Goal: Check status: Check status

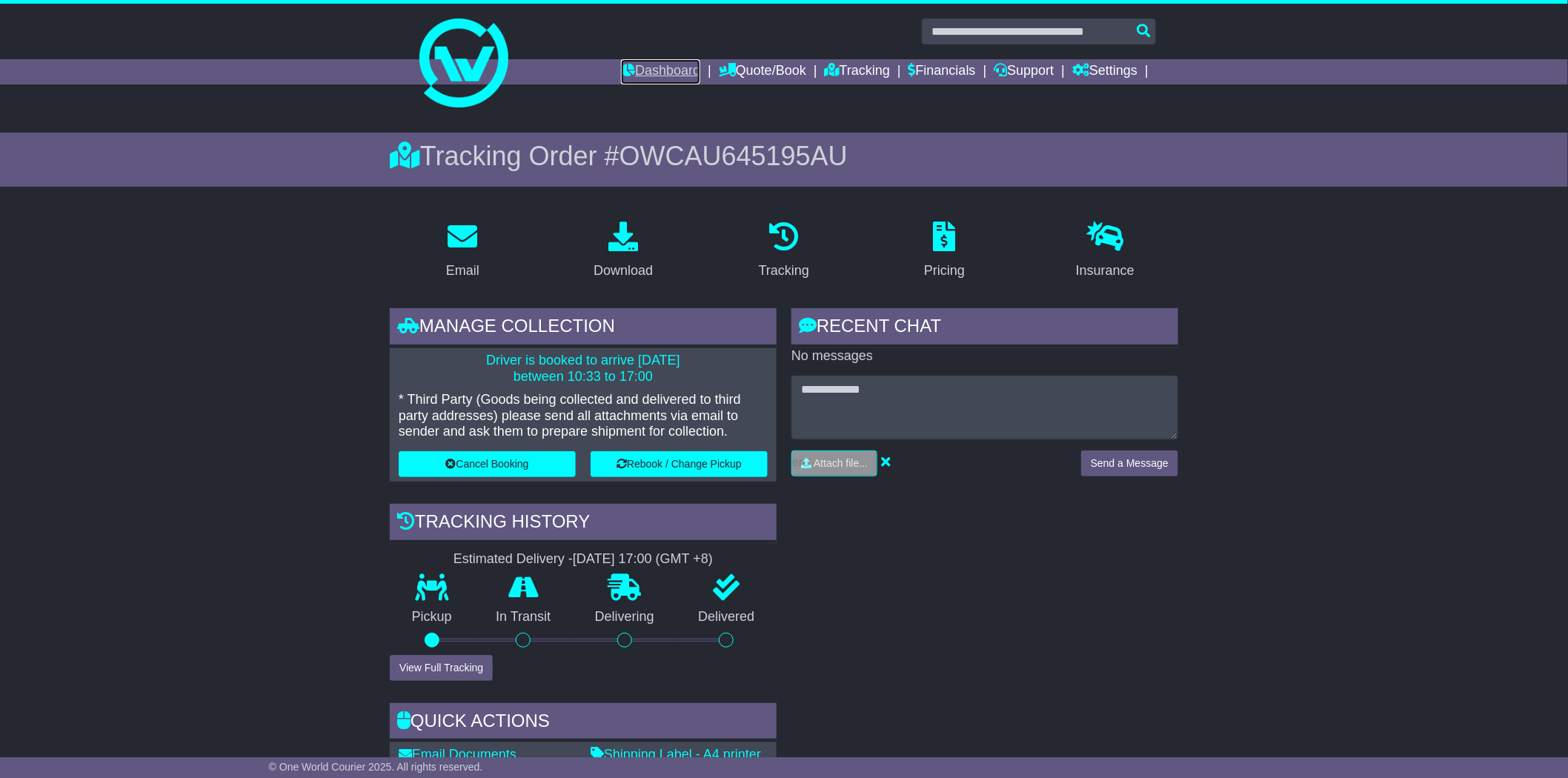
click at [641, 78] on link "Dashboard" at bounding box center [660, 71] width 79 height 25
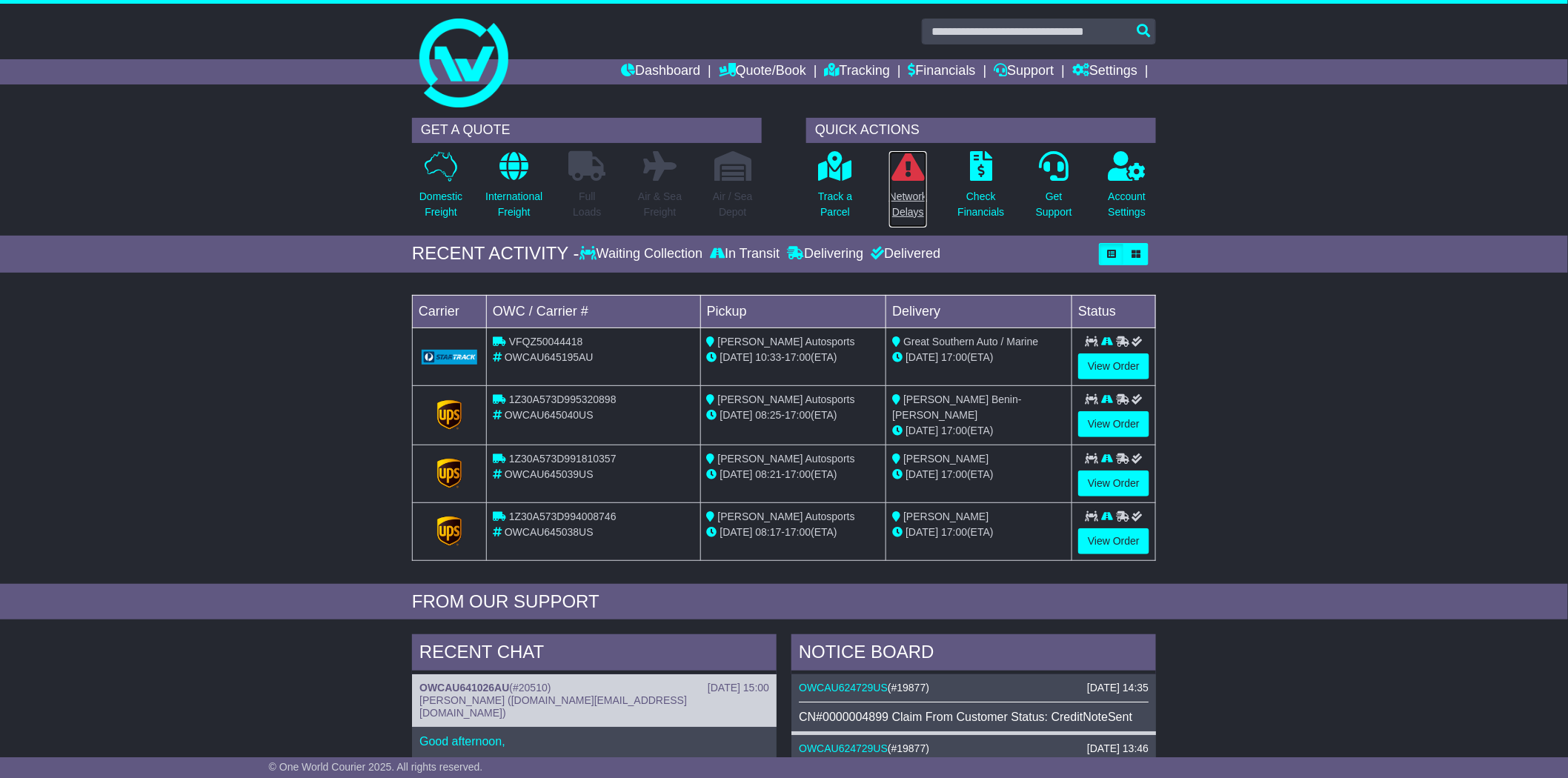
click at [915, 189] on p "Network Delays" at bounding box center [907, 204] width 37 height 31
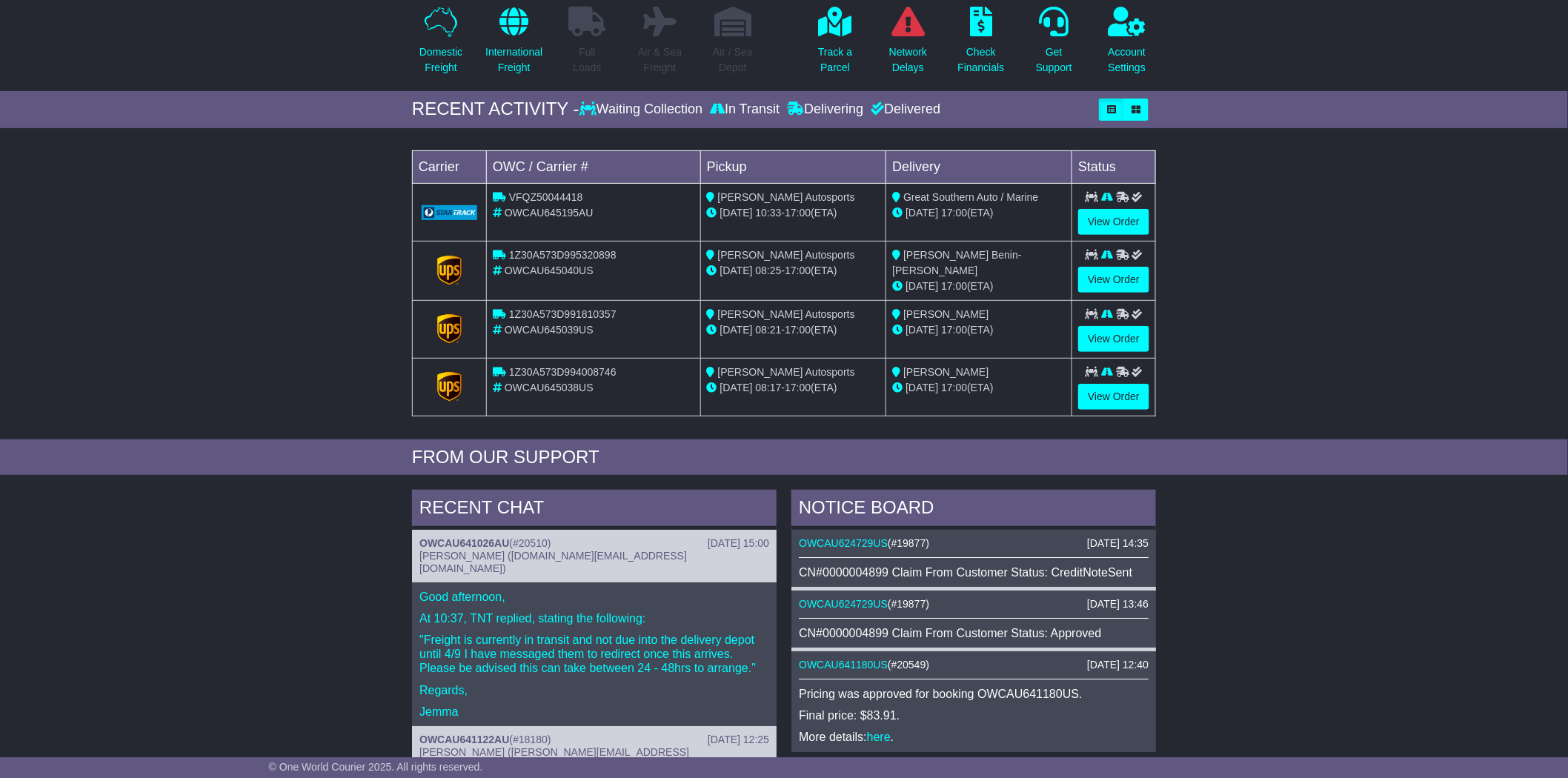
scroll to position [24, 0]
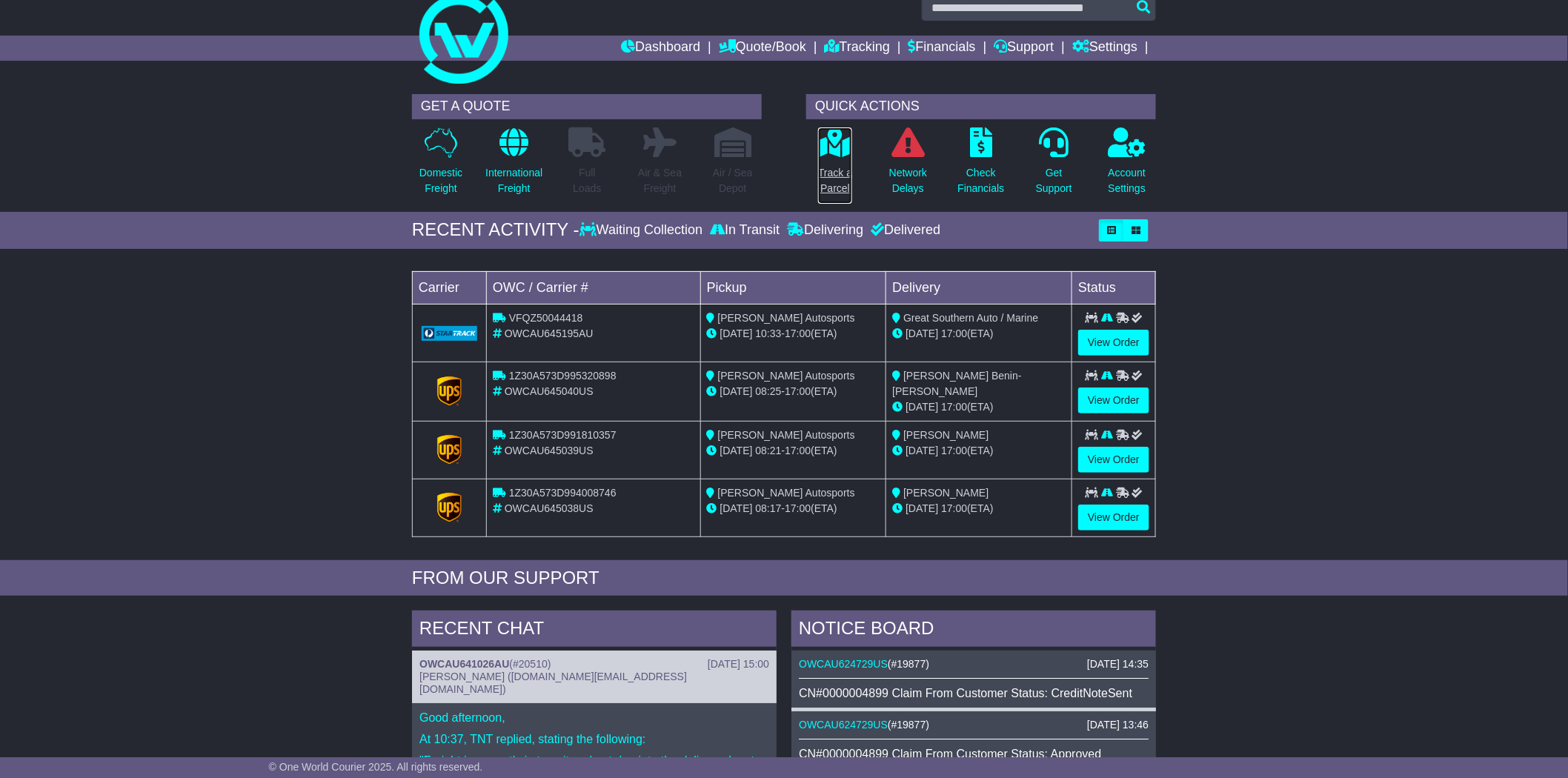
click at [840, 156] on p at bounding box center [834, 142] width 34 height 31
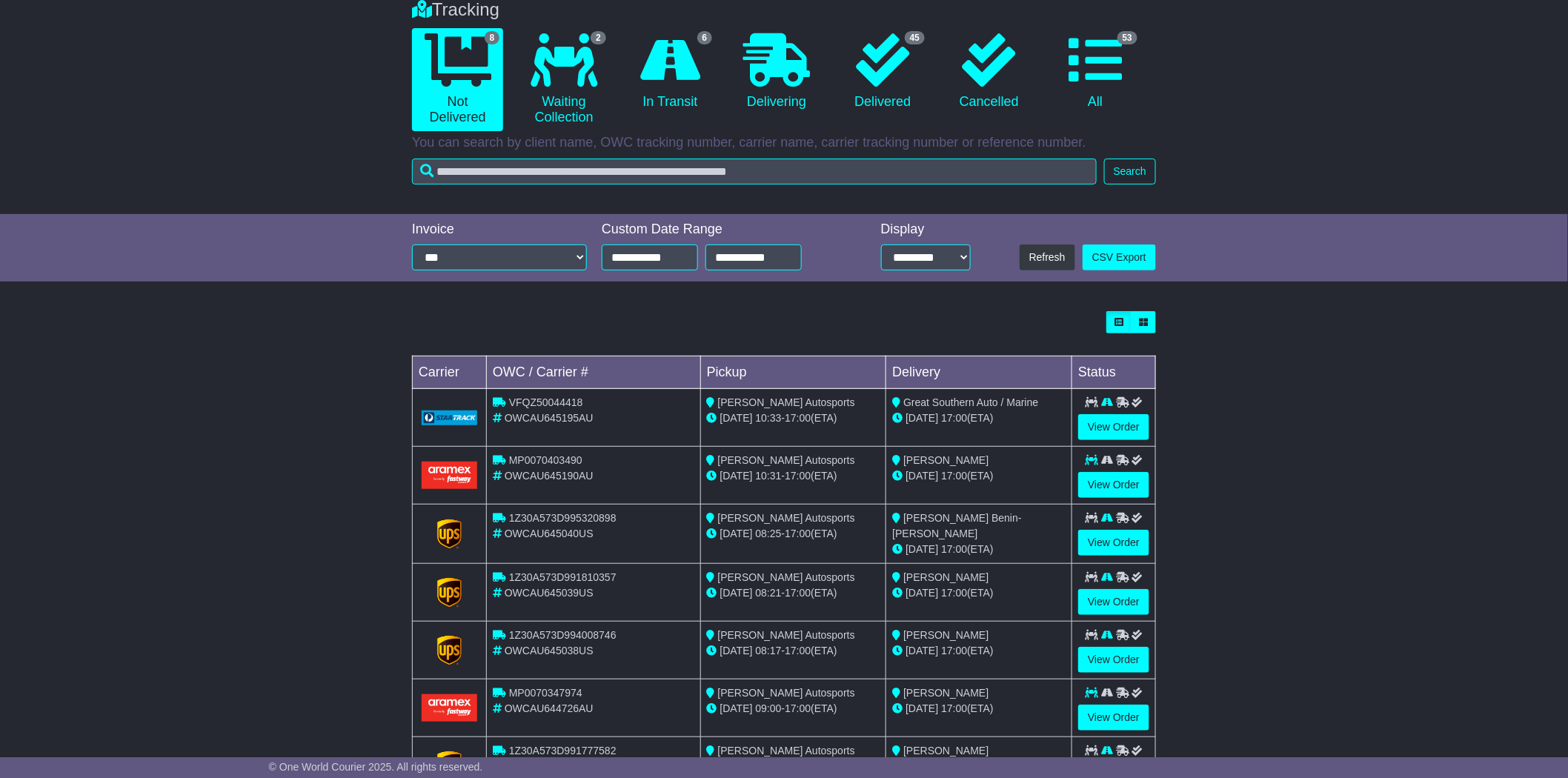
scroll to position [254, 0]
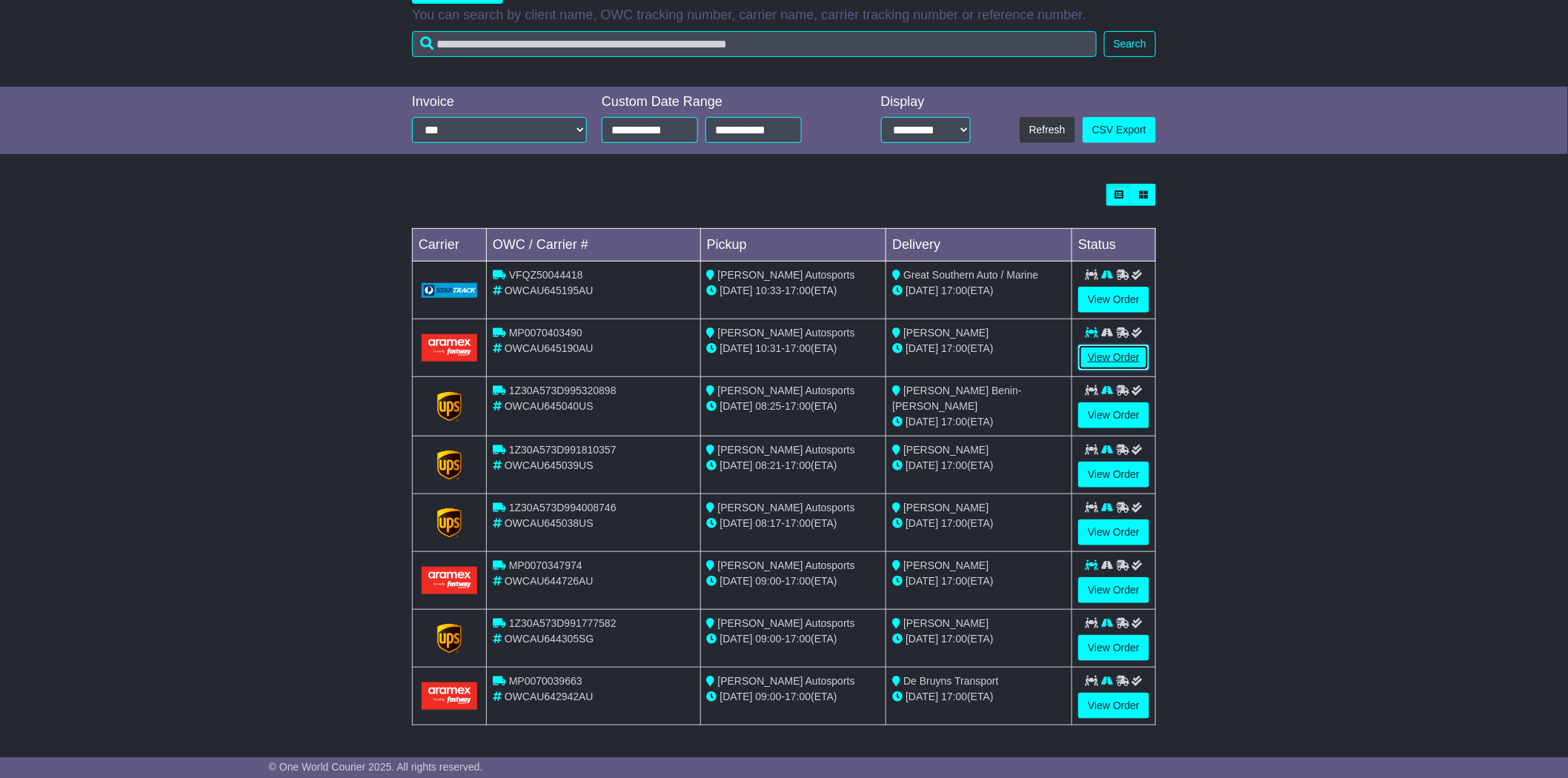
click at [1133, 352] on link "View Order" at bounding box center [1113, 357] width 71 height 26
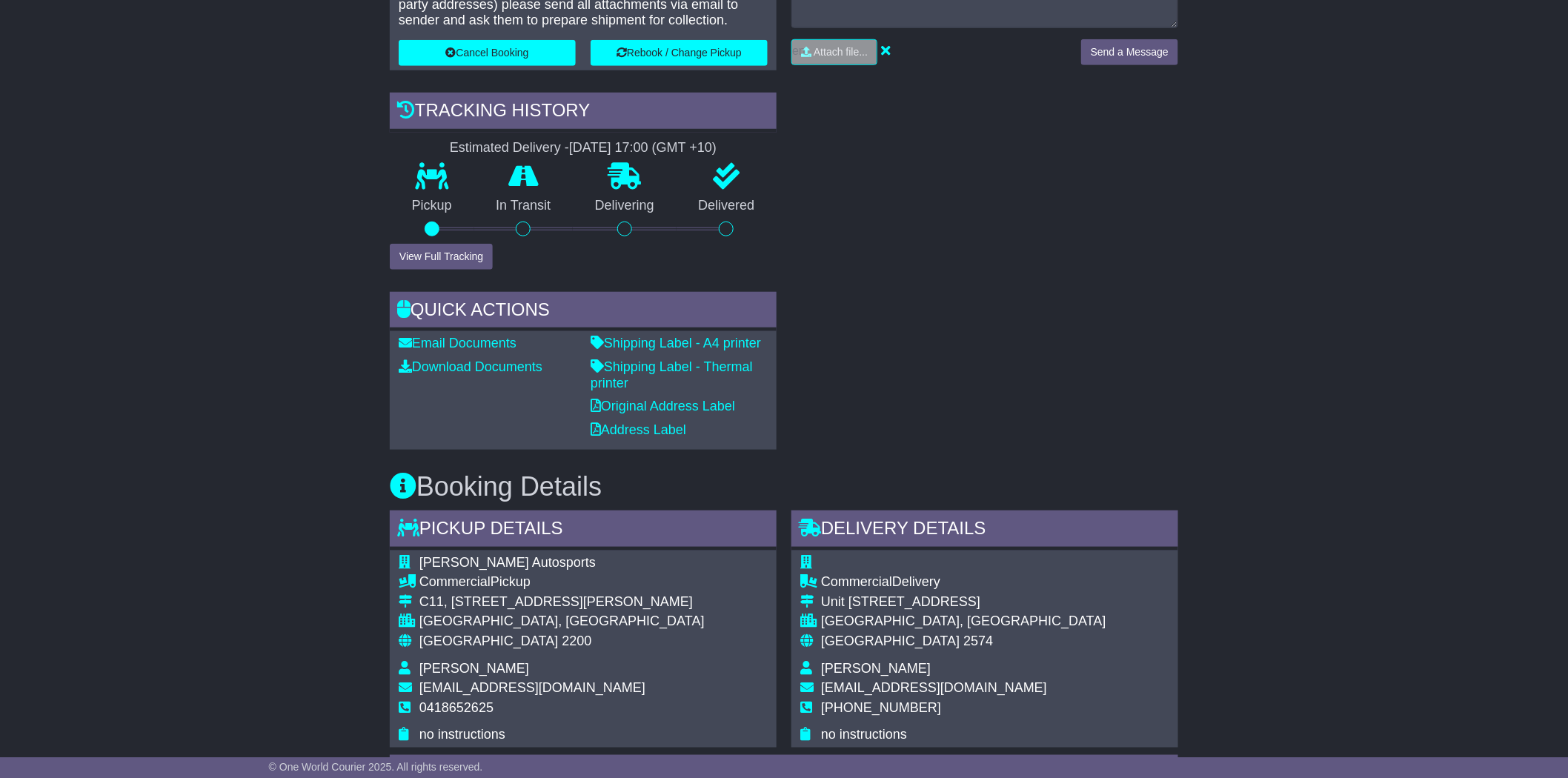
scroll to position [82, 0]
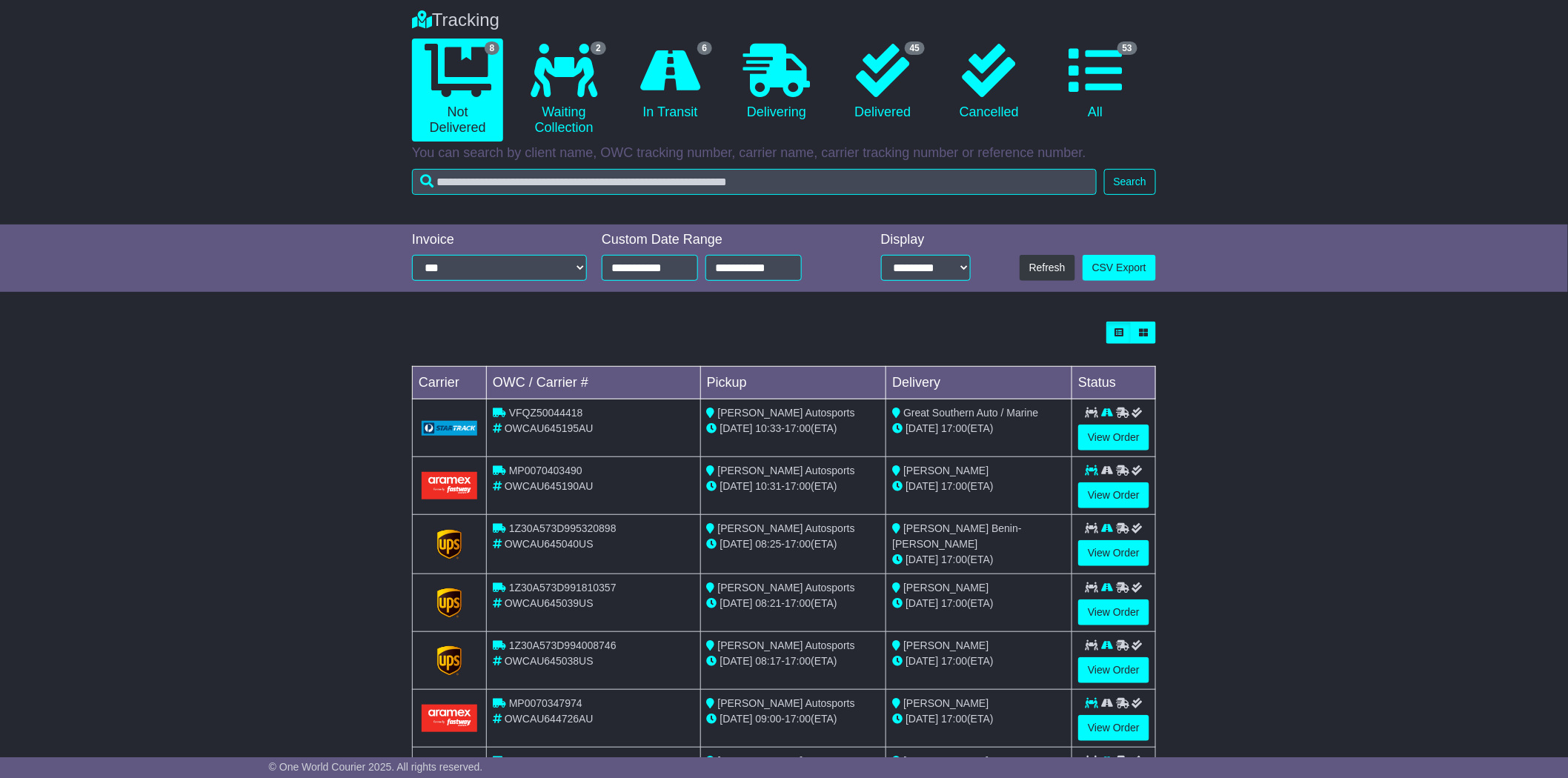
scroll to position [254, 0]
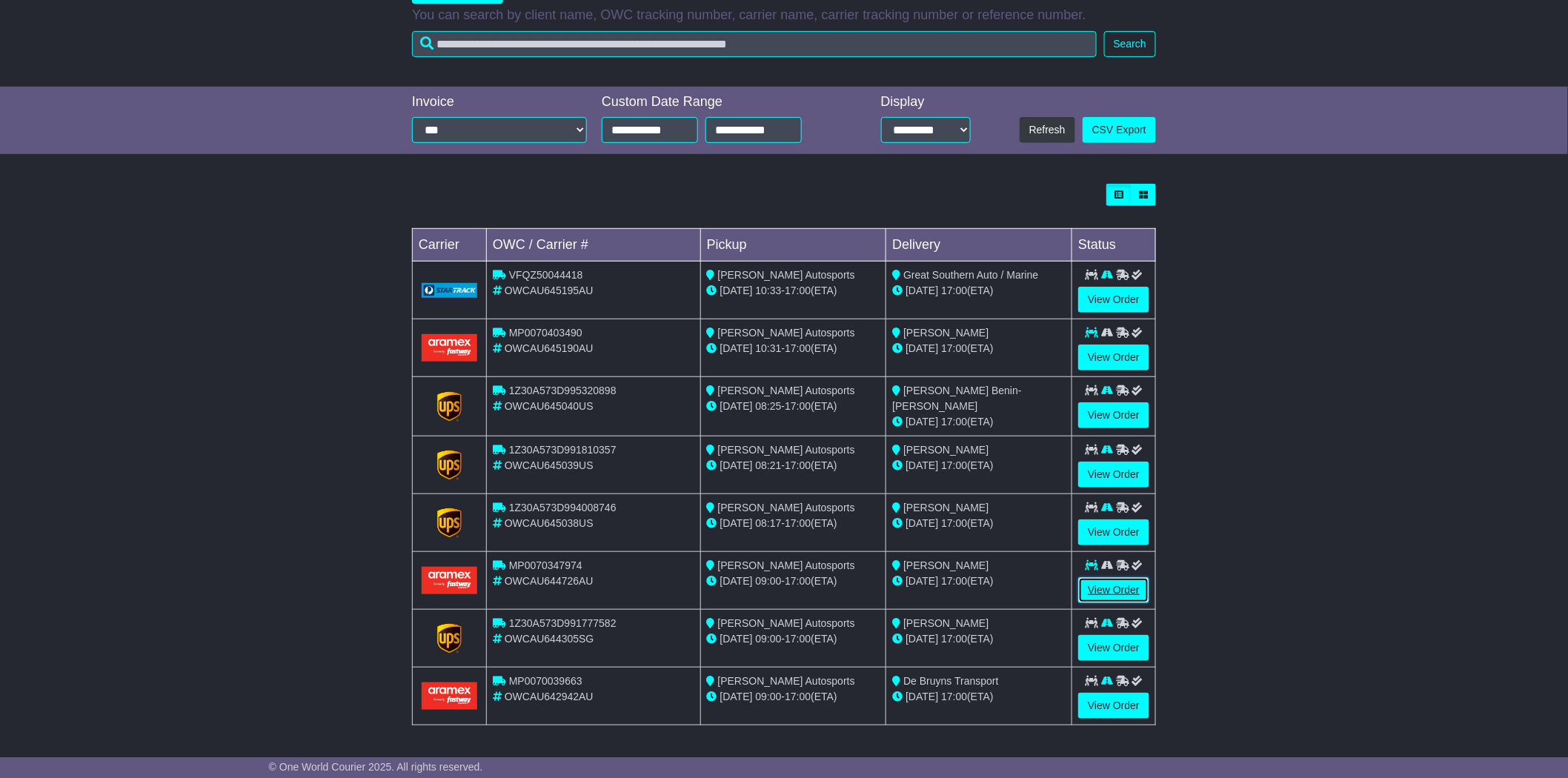
click at [1136, 584] on link "View Order" at bounding box center [1113, 590] width 71 height 26
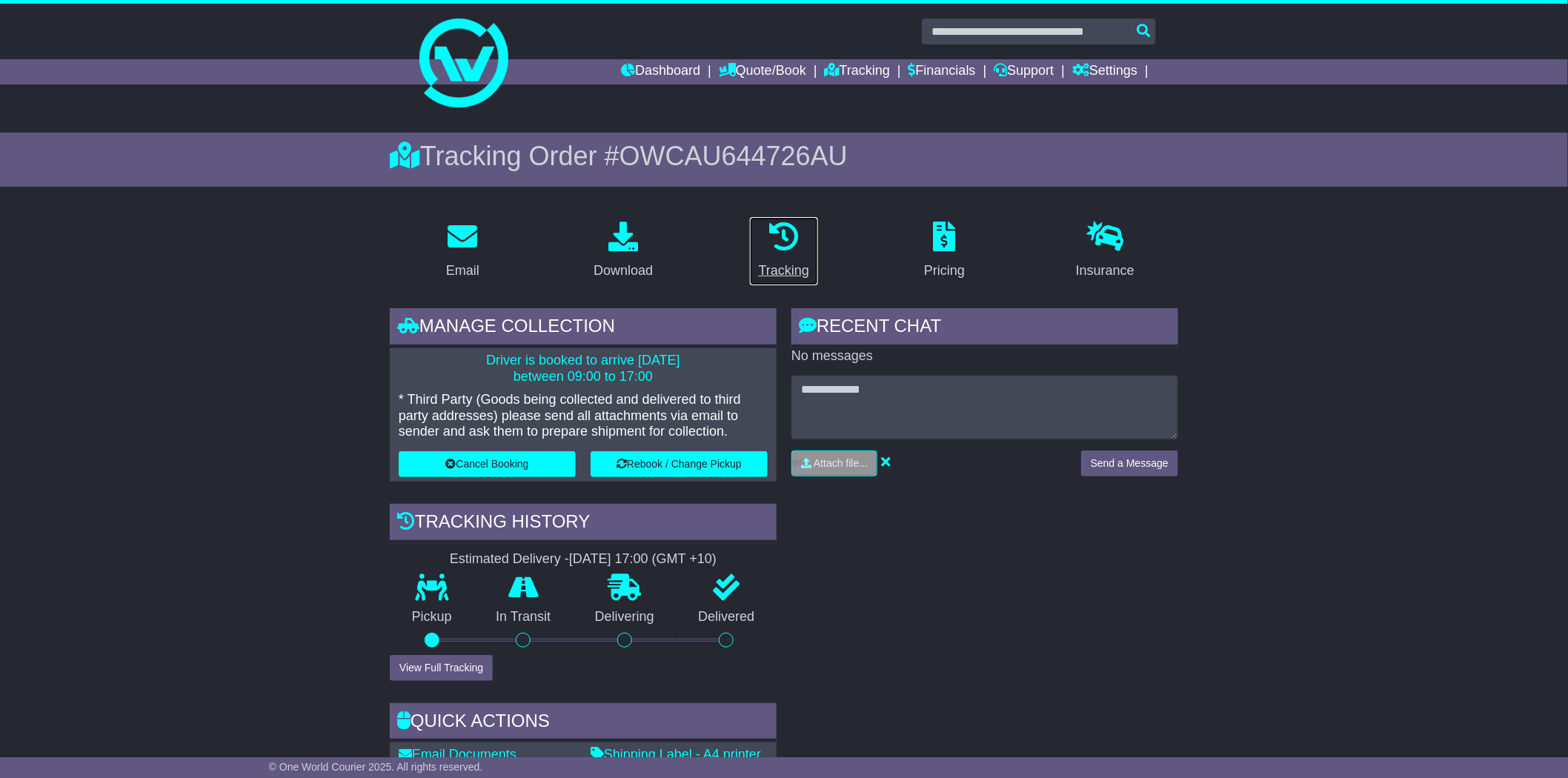
click at [789, 267] on div "Tracking" at bounding box center [784, 271] width 51 height 20
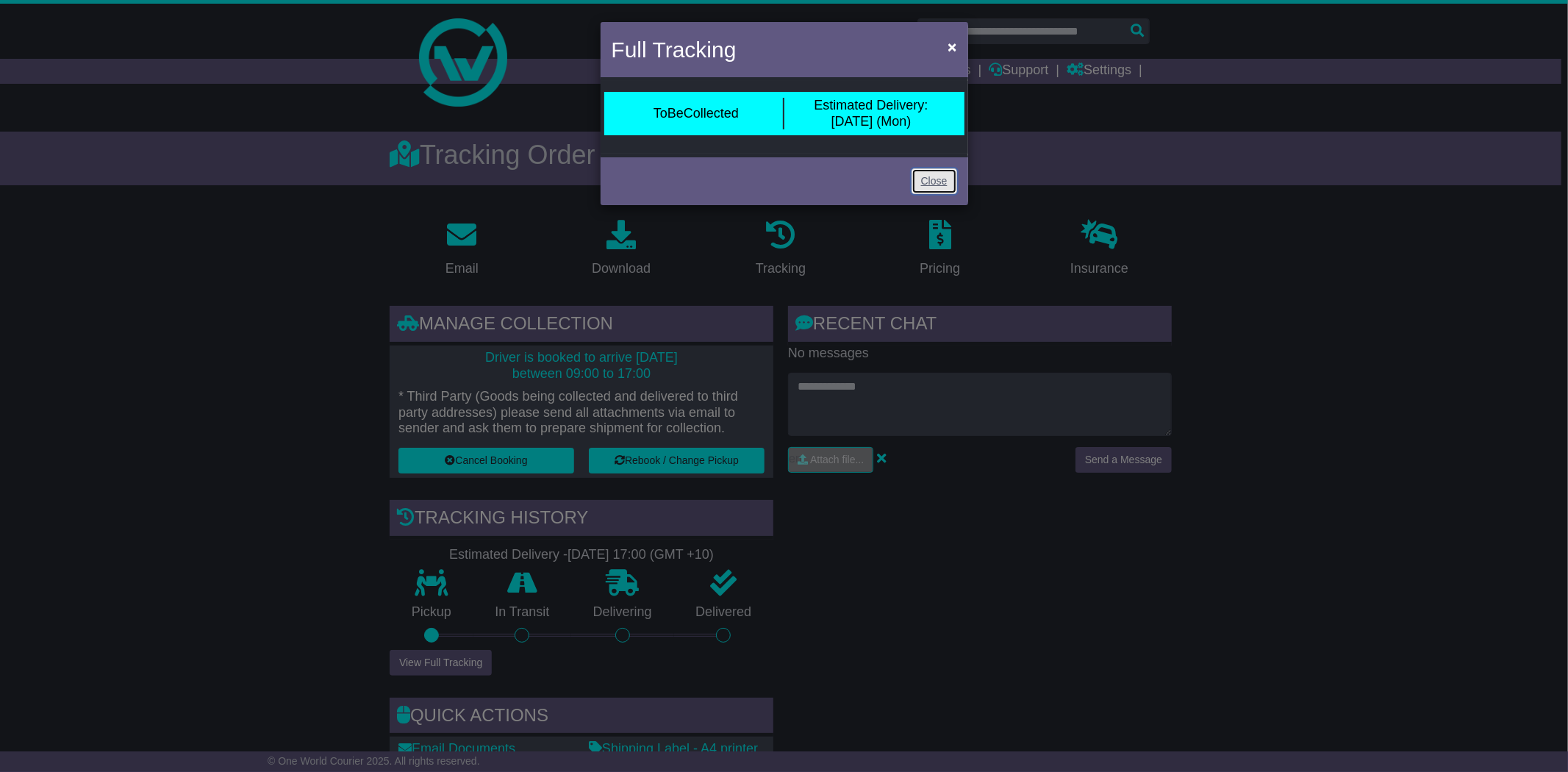
click at [941, 177] on link "Close" at bounding box center [934, 181] width 45 height 26
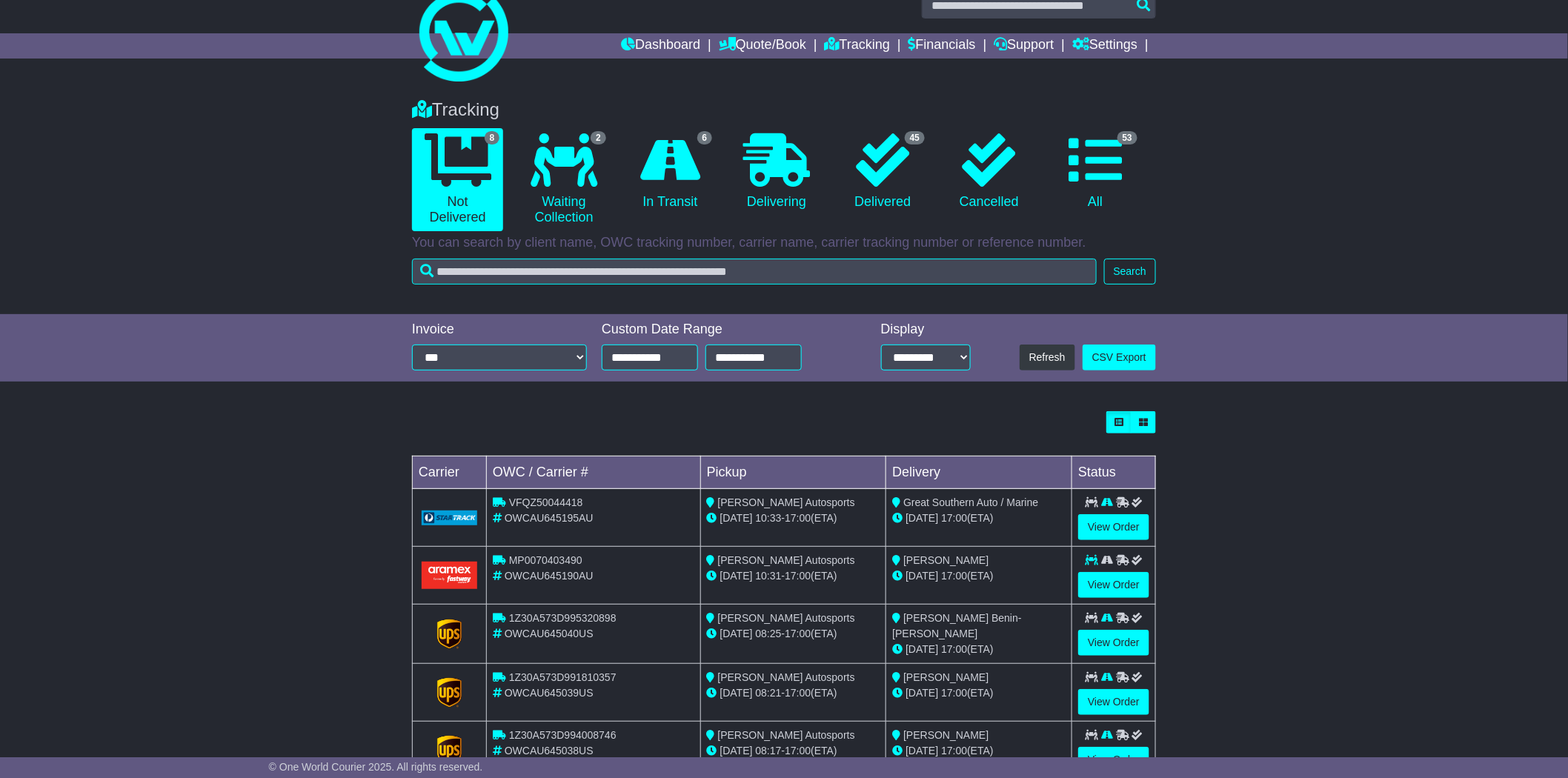
scroll to position [247, 0]
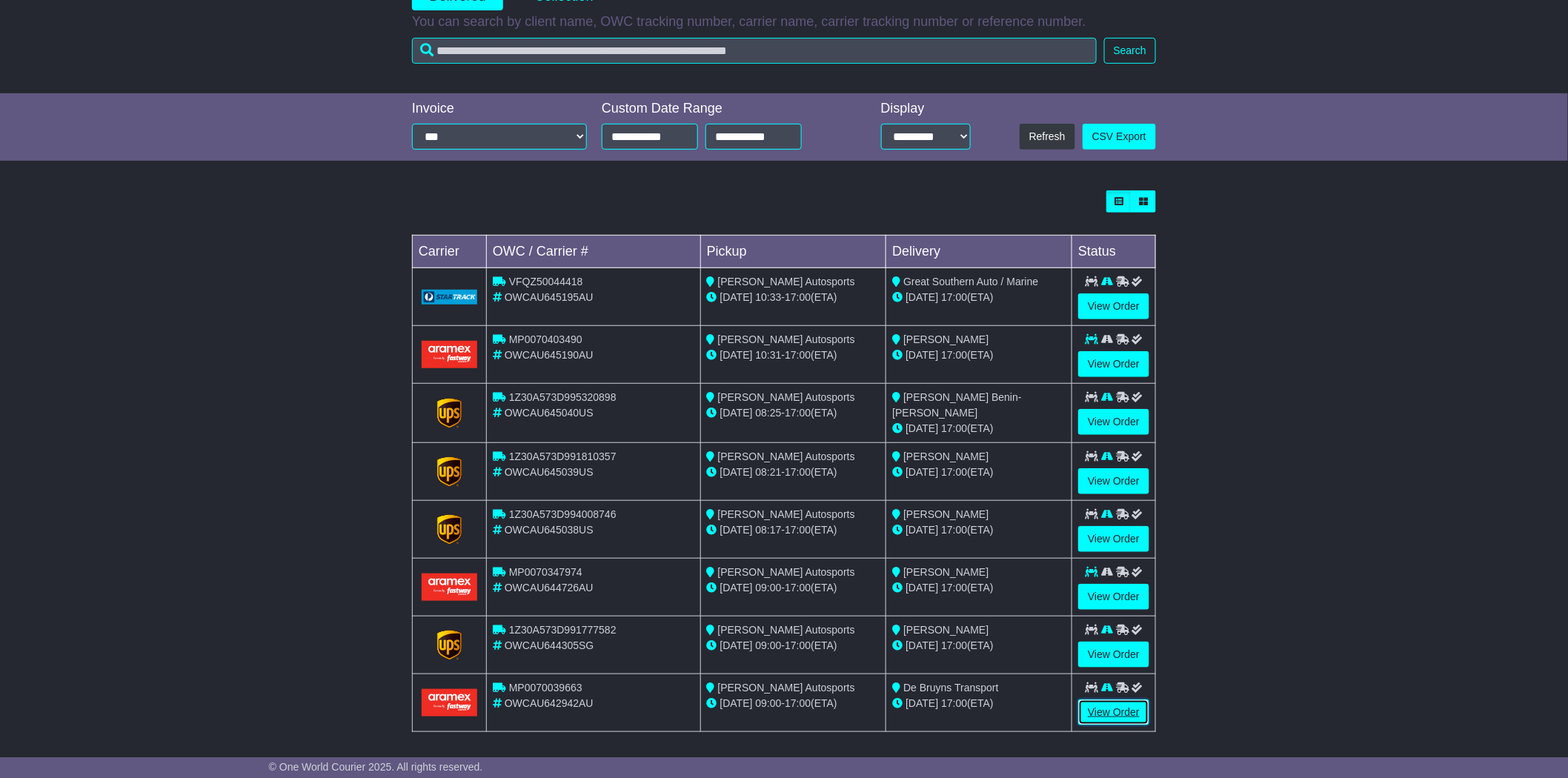
click at [1124, 712] on link "View Order" at bounding box center [1113, 712] width 71 height 26
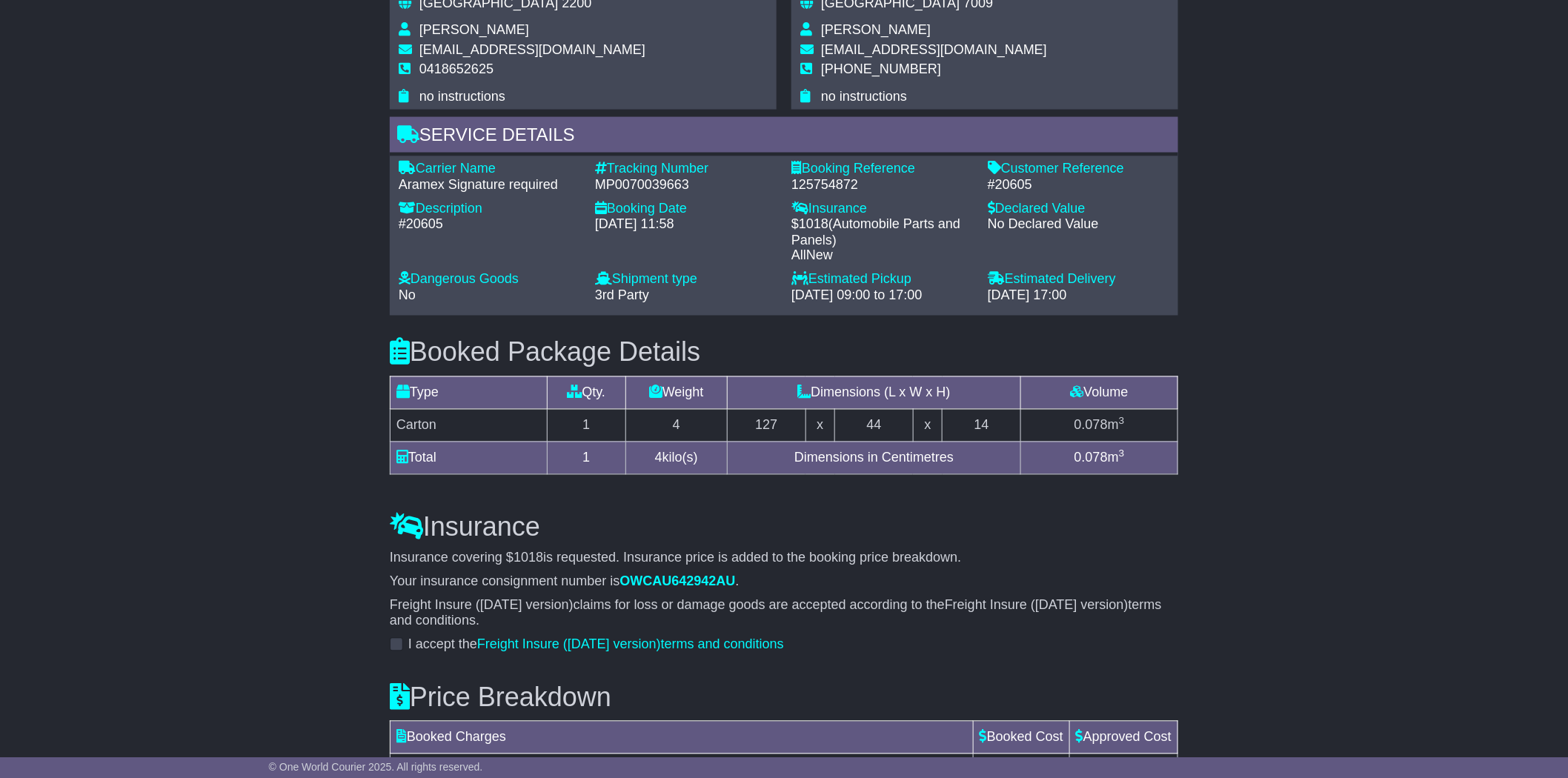
scroll to position [658, 0]
